Goal: Task Accomplishment & Management: Use online tool/utility

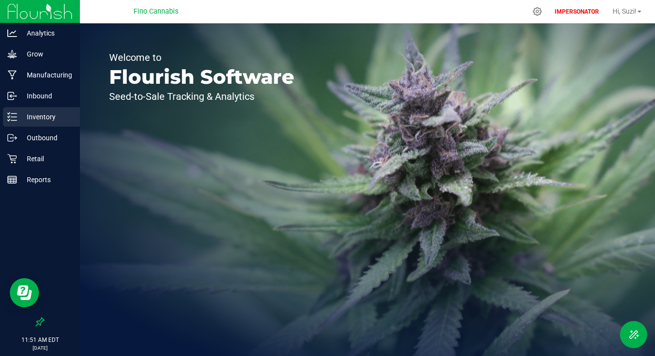
click at [34, 123] on div "Inventory" at bounding box center [41, 116] width 77 height 19
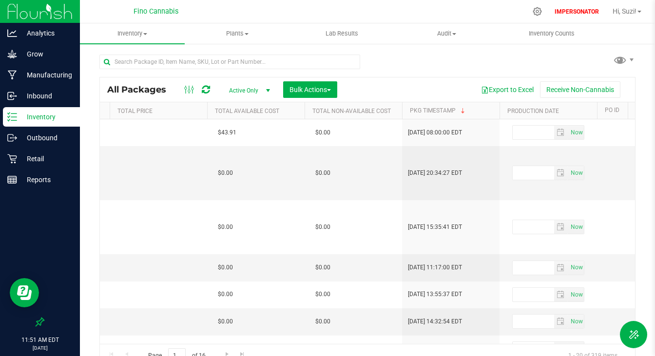
scroll to position [0, 1499]
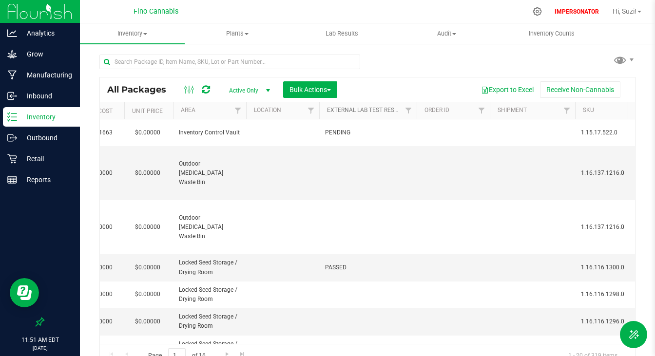
click at [393, 111] on link "External Lab Test Result" at bounding box center [365, 110] width 77 height 7
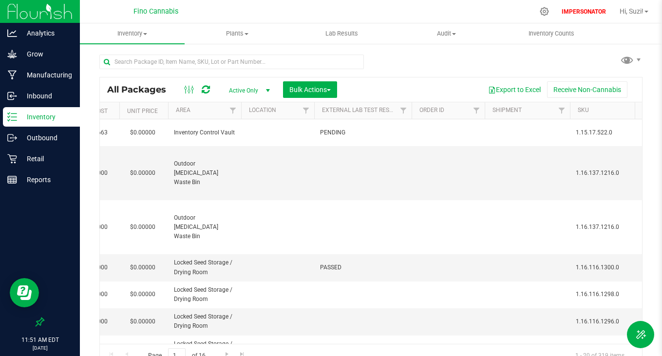
scroll to position [0, 887]
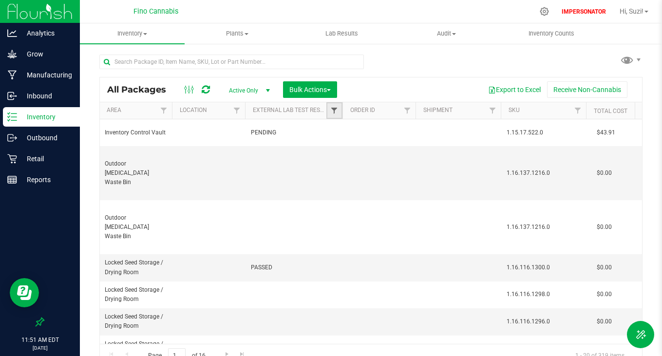
click at [334, 109] on span "Filter" at bounding box center [334, 111] width 8 height 8
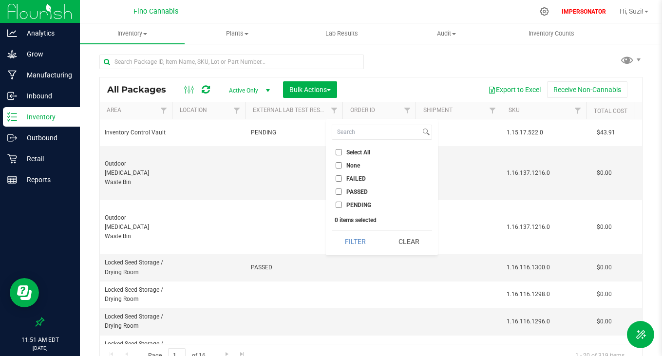
click at [339, 180] on input "FAILED" at bounding box center [339, 178] width 6 height 6
click at [337, 174] on li "FAILED" at bounding box center [382, 178] width 100 height 10
click at [341, 181] on input "FAILED" at bounding box center [339, 178] width 6 height 6
checkbox input "false"
click at [341, 189] on input "PASSED" at bounding box center [339, 192] width 6 height 6
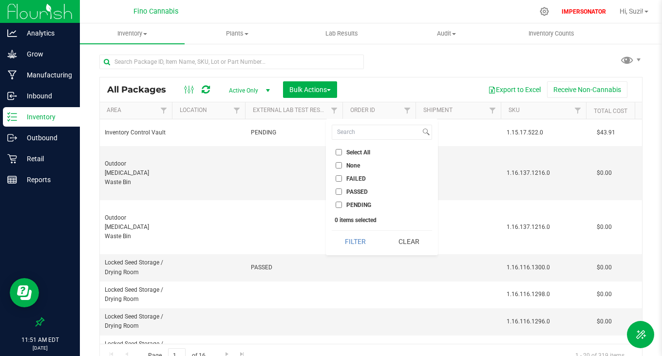
checkbox input "true"
click at [347, 230] on div "Select All None FAILED PASSED PENDING 1 items selected Filter Clear" at bounding box center [382, 187] width 112 height 136
click at [349, 246] on button "Filter" at bounding box center [355, 241] width 47 height 21
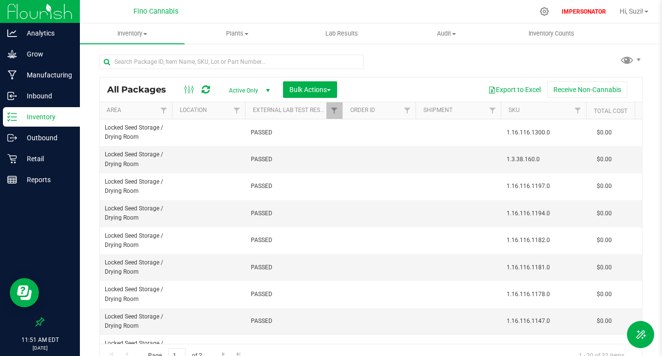
scroll to position [0, 907]
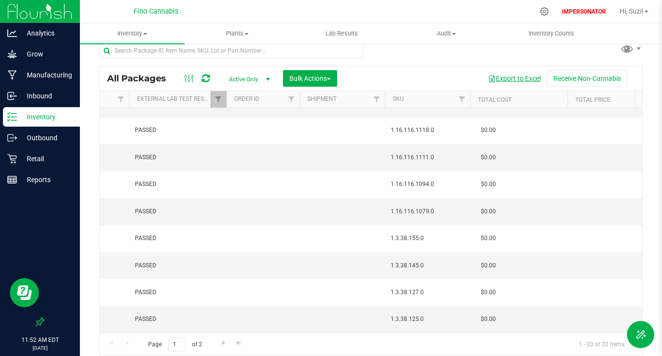
click at [509, 83] on button "Export to Excel" at bounding box center [514, 78] width 65 height 17
